Goal: Task Accomplishment & Management: Complete application form

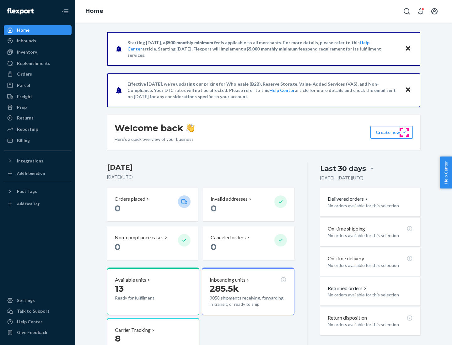
click at [404, 132] on button "Create new Create new inbound Create new order Create new product" at bounding box center [391, 132] width 42 height 13
click at [38, 41] on div "Inbounds" at bounding box center [37, 40] width 66 height 9
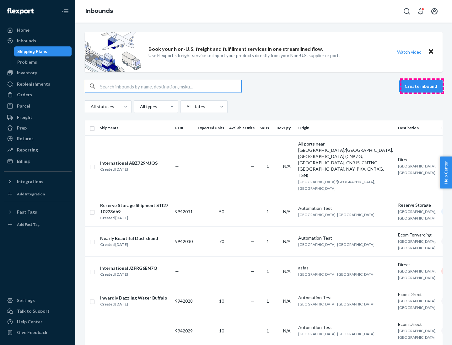
click at [422, 86] on button "Create inbound" at bounding box center [420, 86] width 43 height 13
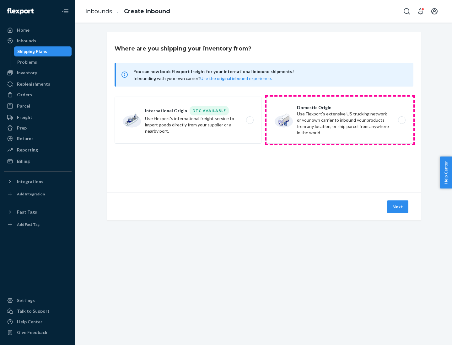
click at [340, 120] on label "Domestic Origin Use Flexport’s extensive US trucking network or your own carrie…" at bounding box center [339, 120] width 147 height 47
click at [401, 120] on input "Domestic Origin Use Flexport’s extensive US trucking network or your own carrie…" at bounding box center [403, 120] width 4 height 4
radio input "true"
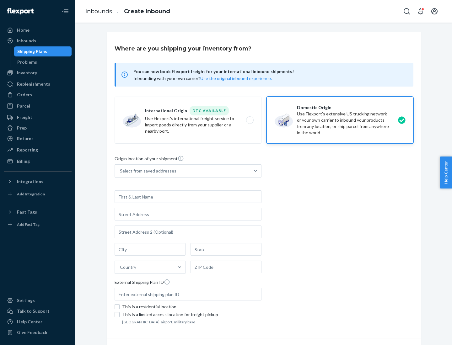
click at [146, 171] on div "Select from saved addresses" at bounding box center [148, 171] width 56 height 6
click at [120, 171] on input "Select from saved addresses" at bounding box center [120, 171] width 1 height 6
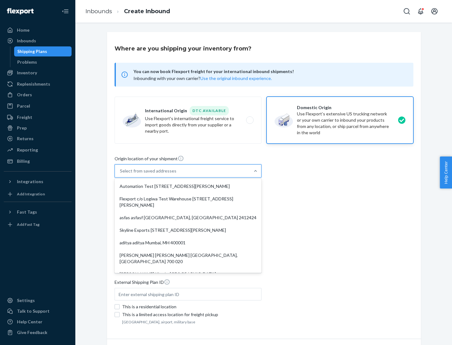
scroll to position [3, 0]
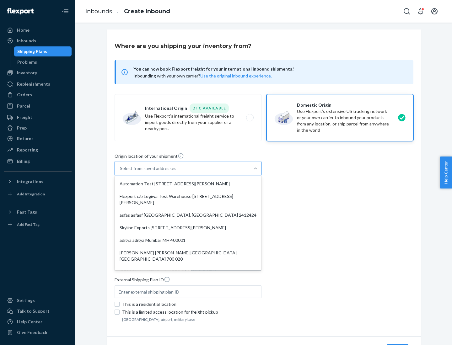
click at [188, 184] on div "Automation Test [STREET_ADDRESS][PERSON_NAME]" at bounding box center [188, 184] width 144 height 13
click at [120, 172] on input "option Automation Test [STREET_ADDRESS][PERSON_NAME]. 9 results available. Use …" at bounding box center [120, 168] width 1 height 6
type input "Automation Test"
type input "9th Floor"
type input "[GEOGRAPHIC_DATA]"
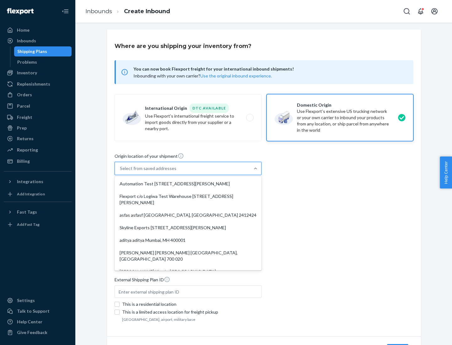
type input "CA"
type input "94104"
type input "[STREET_ADDRESS][PERSON_NAME]"
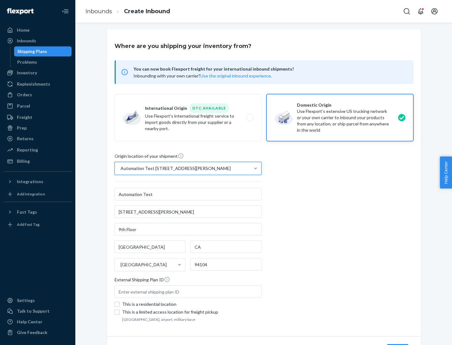
scroll to position [37, 0]
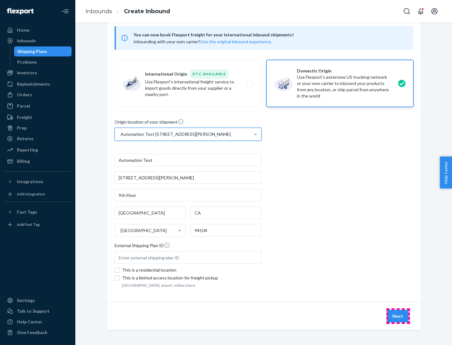
click at [398, 316] on button "Next" at bounding box center [397, 316] width 21 height 13
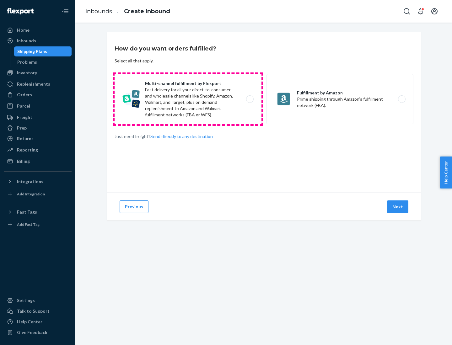
click at [188, 99] on label "Multi-channel fulfillment by Flexport Fast delivery for all your direct-to-cons…" at bounding box center [187, 99] width 147 height 50
click at [249, 99] on input "Multi-channel fulfillment by Flexport Fast delivery for all your direct-to-cons…" at bounding box center [251, 99] width 4 height 4
radio input "true"
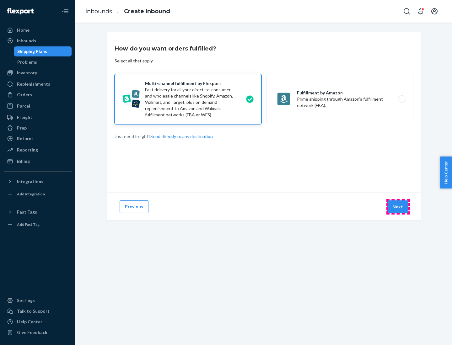
click at [398, 207] on button "Next" at bounding box center [397, 206] width 21 height 13
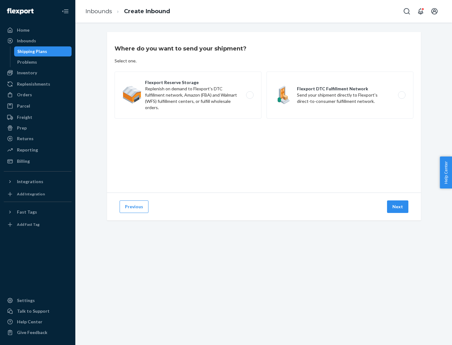
click at [340, 95] on label "Flexport DTC Fulfillment Network Send your shipment directly to Flexport's dire…" at bounding box center [339, 95] width 147 height 47
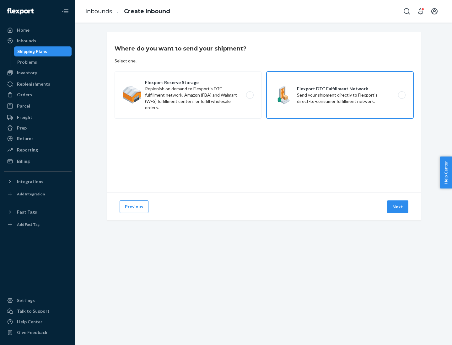
click at [401, 95] on input "Flexport DTC Fulfillment Network Send your shipment directly to Flexport's dire…" at bounding box center [403, 95] width 4 height 4
radio input "true"
click at [398, 207] on button "Next" at bounding box center [397, 206] width 21 height 13
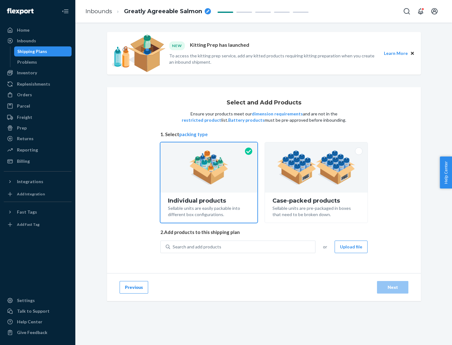
click at [316, 167] on img at bounding box center [316, 167] width 78 height 35
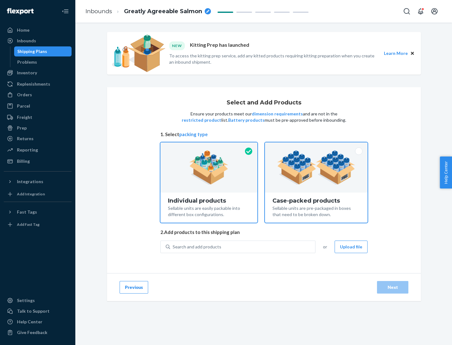
click at [316, 146] on input "Case-packed products Sellable units are pre-packaged in boxes that need to be b…" at bounding box center [316, 144] width 4 height 4
radio input "true"
radio input "false"
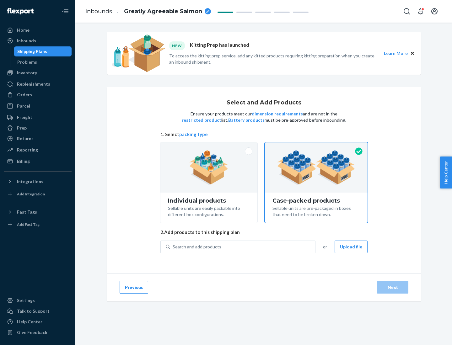
click at [243, 247] on div "Search and add products" at bounding box center [242, 246] width 145 height 11
click at [173, 247] on input "Search and add products" at bounding box center [173, 247] width 1 height 6
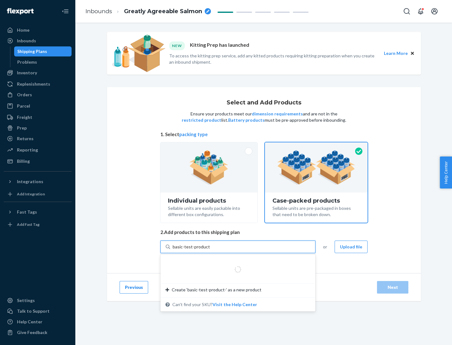
type input "basic-test-product-1"
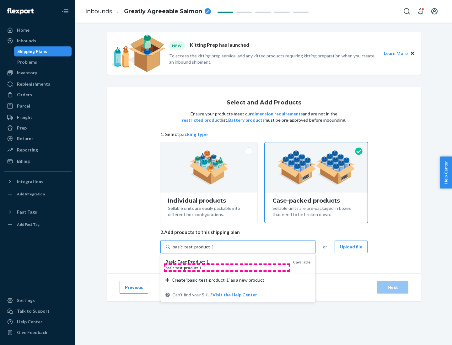
click at [227, 268] on div "basic - test - product - 1" at bounding box center [226, 267] width 123 height 5
click at [213, 250] on input "basic-test-product-1" at bounding box center [193, 247] width 40 height 6
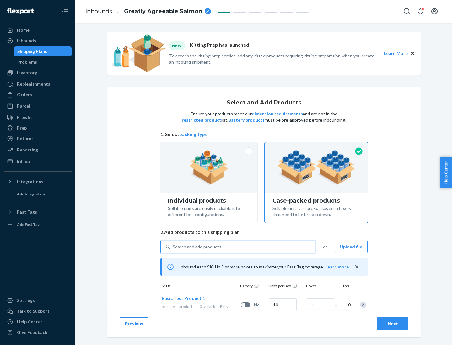
scroll to position [23, 0]
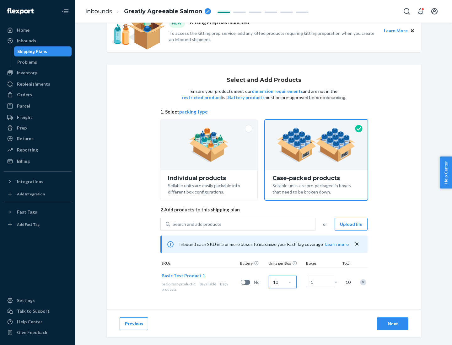
type input "10"
type input "7"
click at [392, 324] on div "Next" at bounding box center [392, 324] width 21 height 6
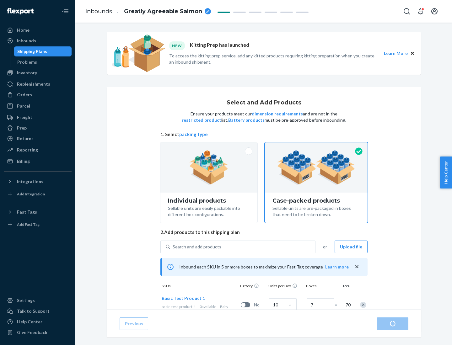
radio input "true"
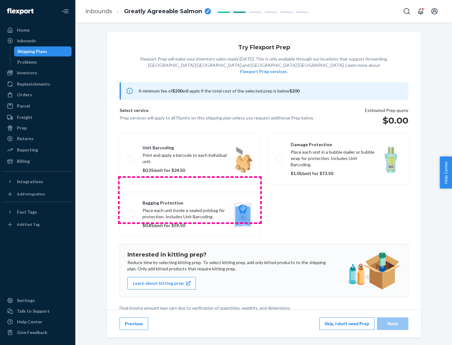
scroll to position [2, 0]
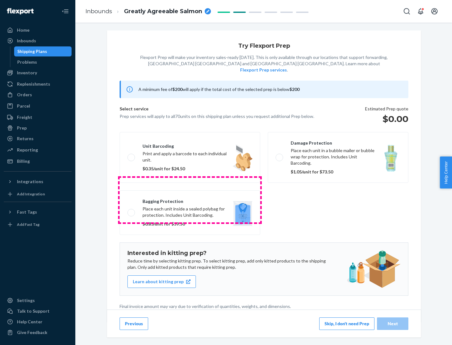
click at [190, 200] on label "Bagging protection Place each unit inside a sealed polybag for protection. Incl…" at bounding box center [189, 212] width 141 height 45
click at [131, 210] on input "Bagging protection Place each unit inside a sealed polybag for protection. Incl…" at bounding box center [129, 212] width 4 height 4
checkbox input "true"
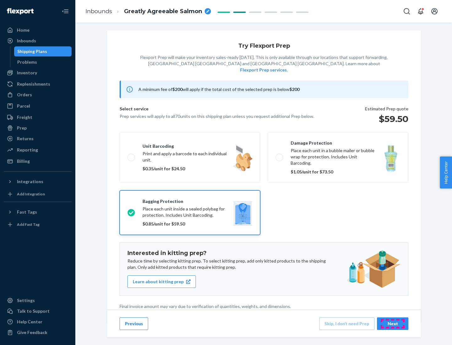
click at [392, 323] on div "Next" at bounding box center [392, 324] width 21 height 6
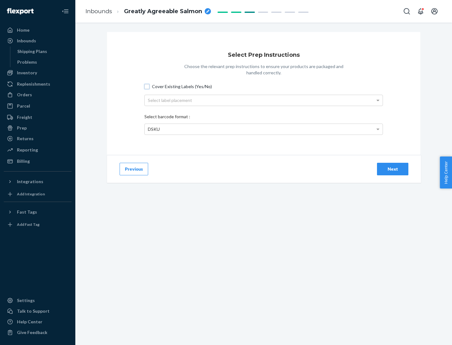
click at [147, 86] on input "Cover Existing Labels (Yes/No)" at bounding box center [146, 86] width 5 height 5
checkbox input "true"
click at [263, 100] on div "Select label placement" at bounding box center [264, 100] width 238 height 11
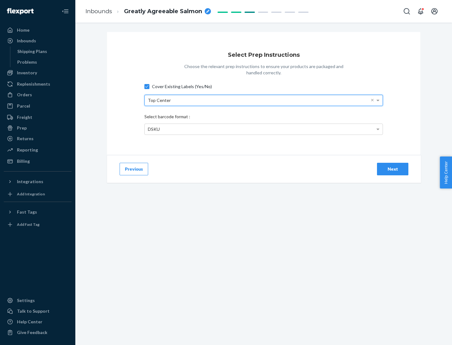
click at [263, 129] on div "DSKU" at bounding box center [264, 129] width 238 height 11
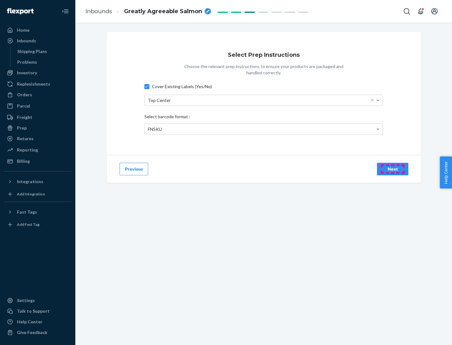
click at [392, 169] on div "Next" at bounding box center [392, 169] width 21 height 6
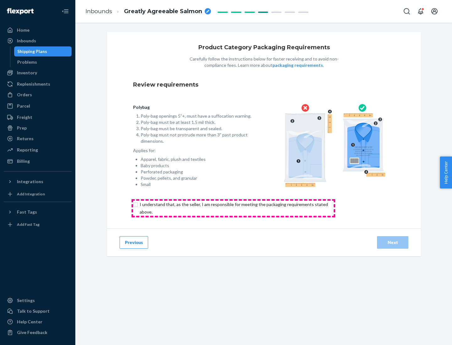
click at [233, 208] on input "checkbox" at bounding box center [237, 208] width 209 height 15
checkbox input "true"
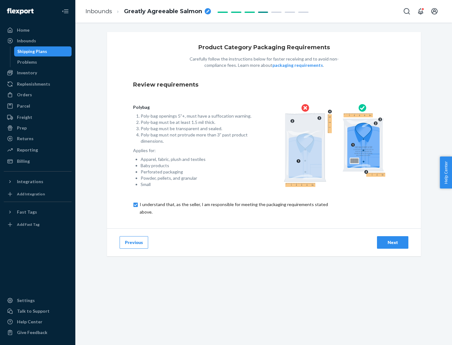
click at [392, 242] on div "Next" at bounding box center [392, 242] width 21 height 6
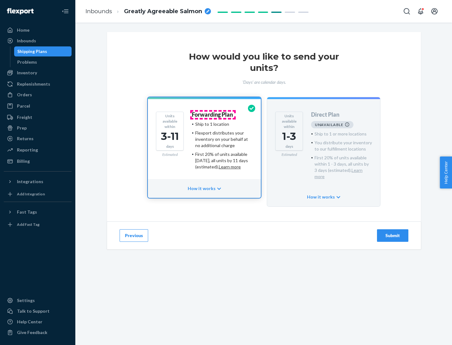
click at [213, 114] on h4 "Forwarding Plan" at bounding box center [212, 115] width 41 height 6
click at [392, 232] on div "Submit" at bounding box center [392, 235] width 21 height 6
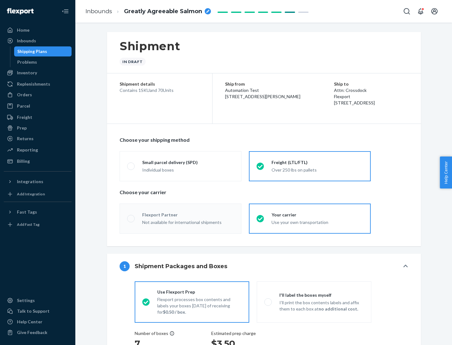
radio input "true"
radio input "false"
radio input "true"
radio input "false"
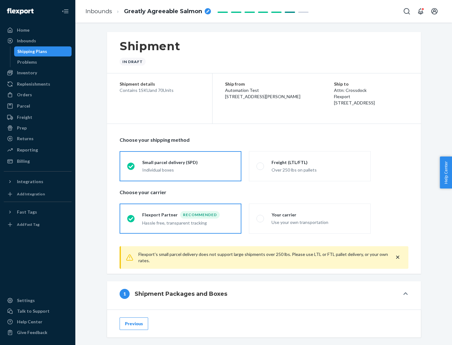
click at [310, 166] on div "Over 250 lbs on pallets" at bounding box center [317, 170] width 92 height 8
click at [260, 166] on input "Freight (LTL/FTL) Over 250 lbs on pallets" at bounding box center [258, 166] width 4 height 4
radio input "true"
radio input "false"
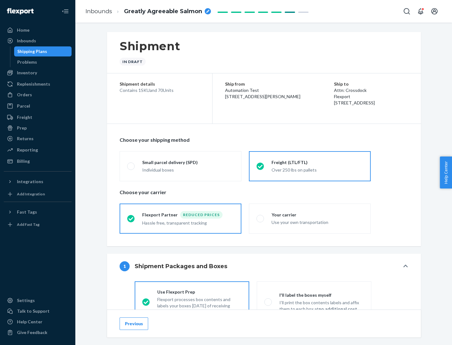
scroll to position [35, 0]
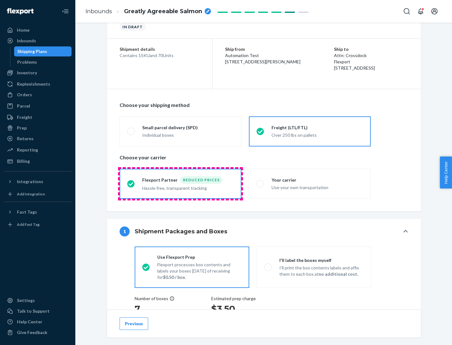
click at [180, 184] on div "Hassle free, transparent tracking" at bounding box center [188, 188] width 92 height 8
click at [131, 183] on input "Flexport Partner Reduced prices Hassle free, transparent tracking" at bounding box center [129, 184] width 4 height 4
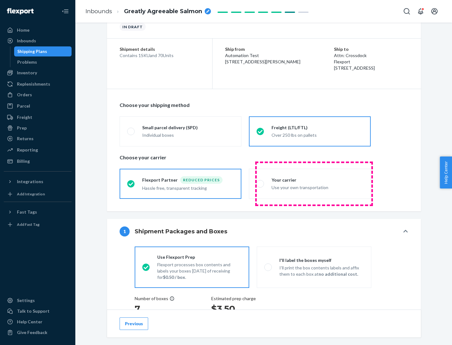
scroll to position [118, 0]
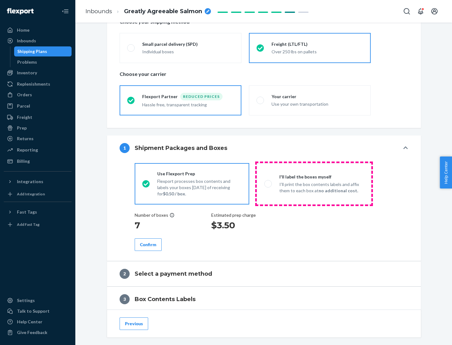
click at [314, 183] on p "I’ll print the box contents labels and affix them to each box at no additional …" at bounding box center [321, 187] width 84 height 13
click at [268, 183] on input "I'll label the boxes myself I’ll print the box contents labels and affix them t…" at bounding box center [266, 184] width 4 height 4
radio input "true"
radio input "false"
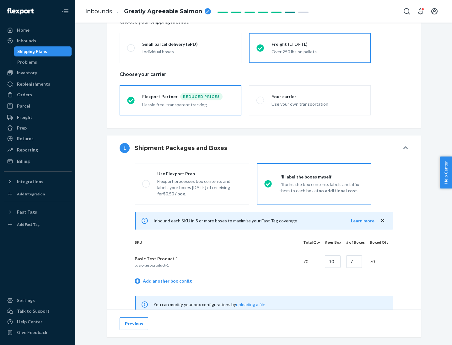
scroll to position [196, 0]
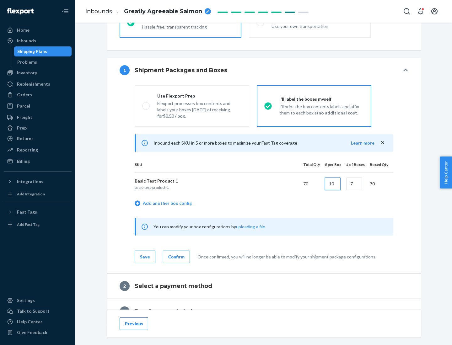
type input "10"
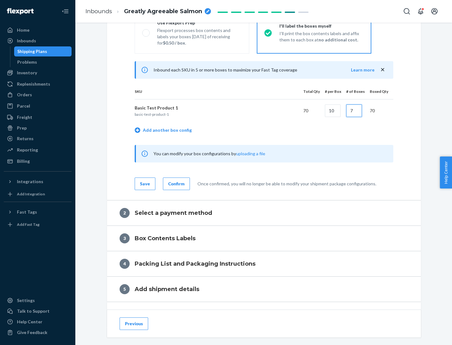
type input "7"
click at [175, 183] on div "Confirm" at bounding box center [176, 184] width 16 height 6
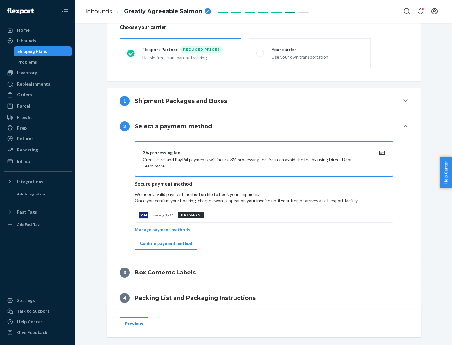
scroll to position [225, 0]
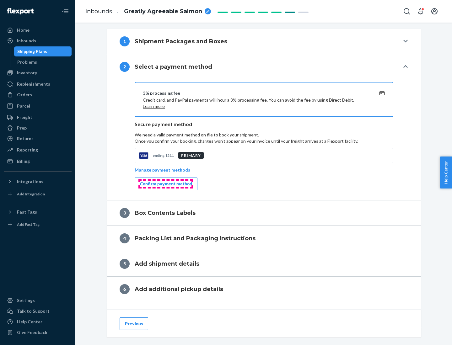
click at [165, 184] on div "Confirm payment method" at bounding box center [166, 184] width 52 height 6
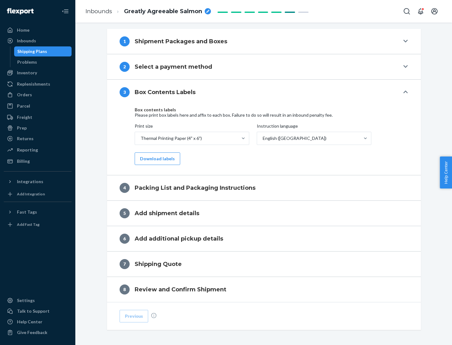
scroll to position [200, 0]
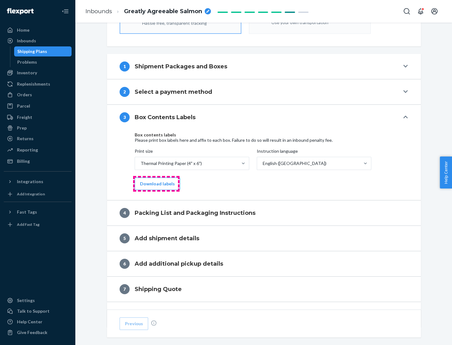
click at [156, 184] on button "Download labels" at bounding box center [157, 184] width 45 height 13
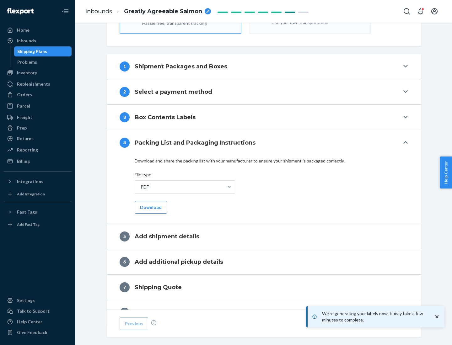
scroll to position [223, 0]
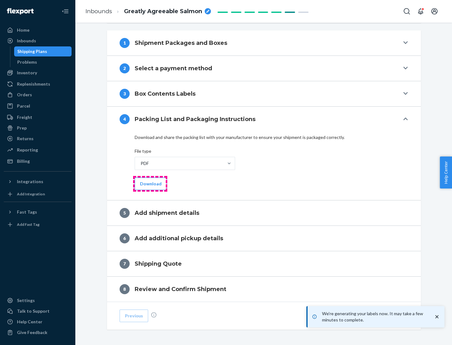
click at [150, 183] on button "Download" at bounding box center [151, 184] width 32 height 13
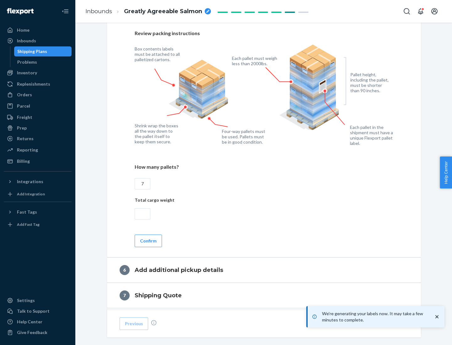
scroll to position [433, 0]
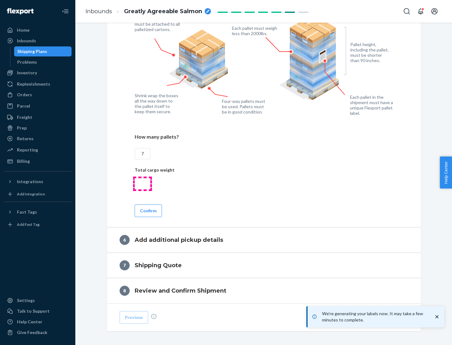
type input "7"
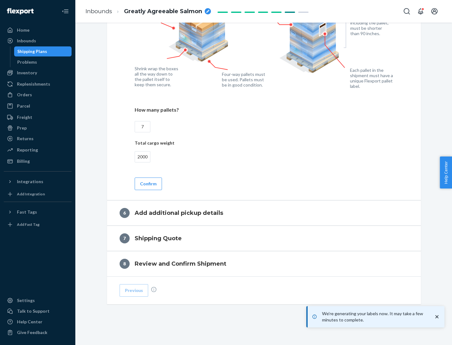
type input "2000"
click at [148, 183] on button "Confirm" at bounding box center [148, 184] width 27 height 13
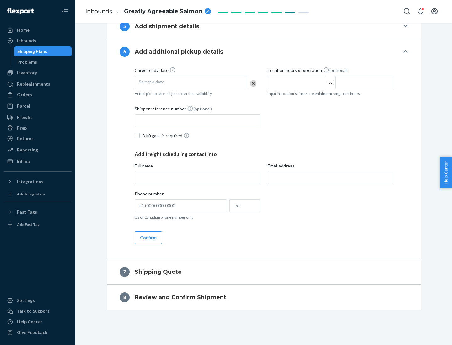
scroll to position [240, 0]
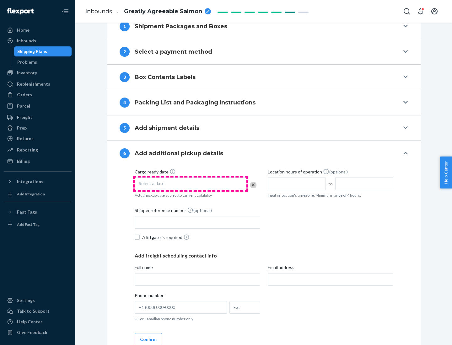
click at [190, 183] on div "Select a date" at bounding box center [191, 184] width 112 height 13
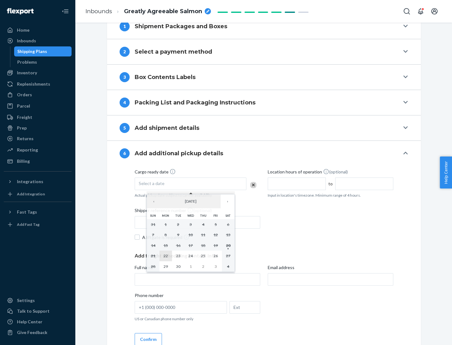
click at [165, 256] on abbr "22" at bounding box center [165, 255] width 4 height 5
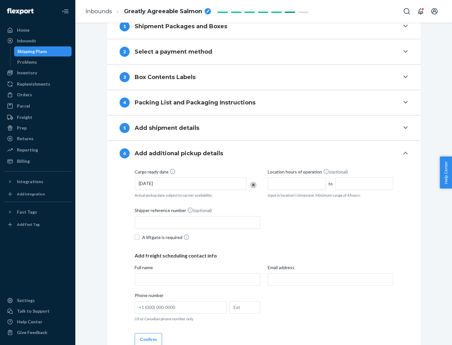
scroll to position [336, 0]
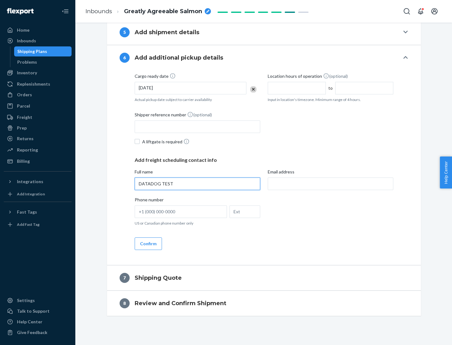
type input "DATADOG TEST"
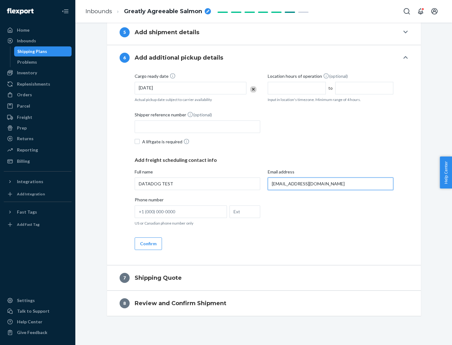
scroll to position [342, 0]
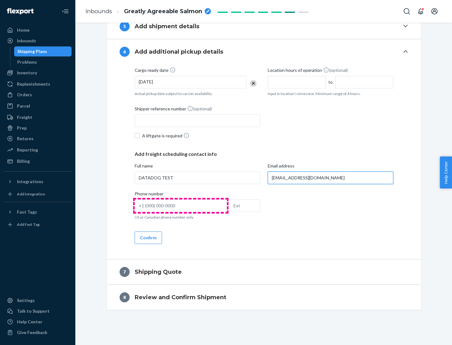
type input "[EMAIL_ADDRESS][DOMAIN_NAME]"
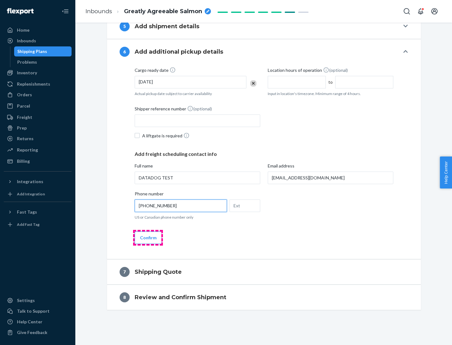
type input "[PHONE_NUMBER]"
click at [148, 237] on button "Confirm" at bounding box center [148, 237] width 27 height 13
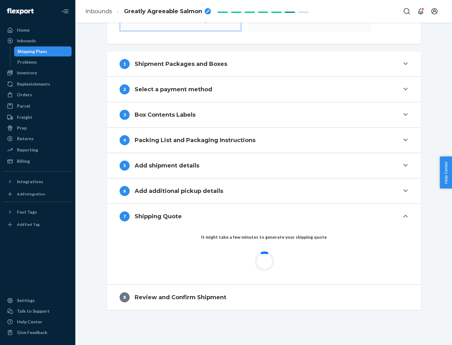
scroll to position [225, 0]
